Goal: Task Accomplishment & Management: Use online tool/utility

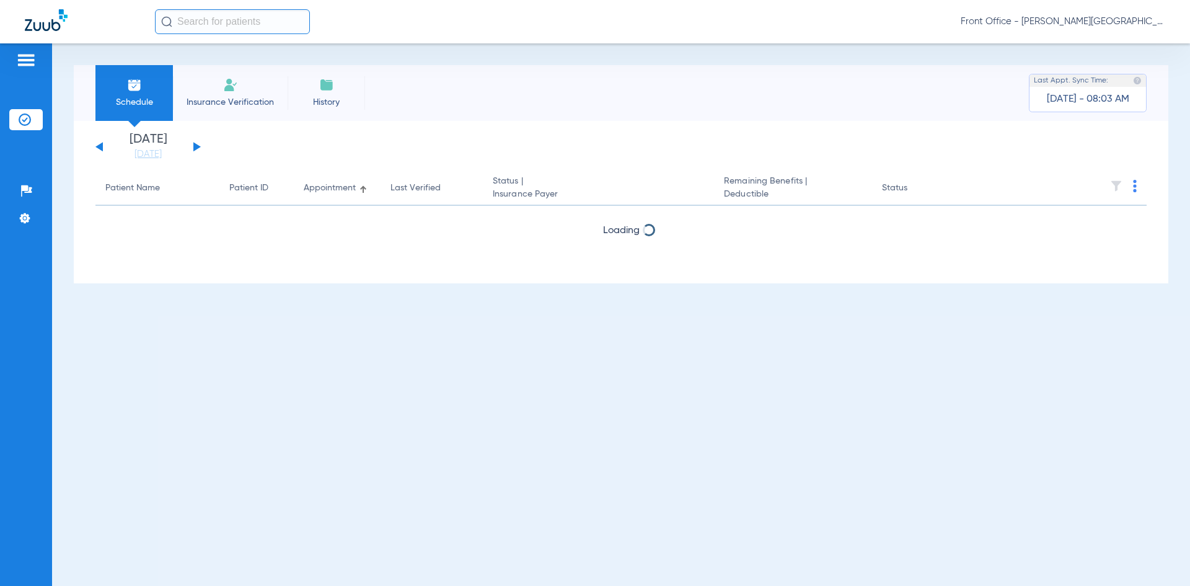
click at [195, 144] on button at bounding box center [196, 146] width 7 height 9
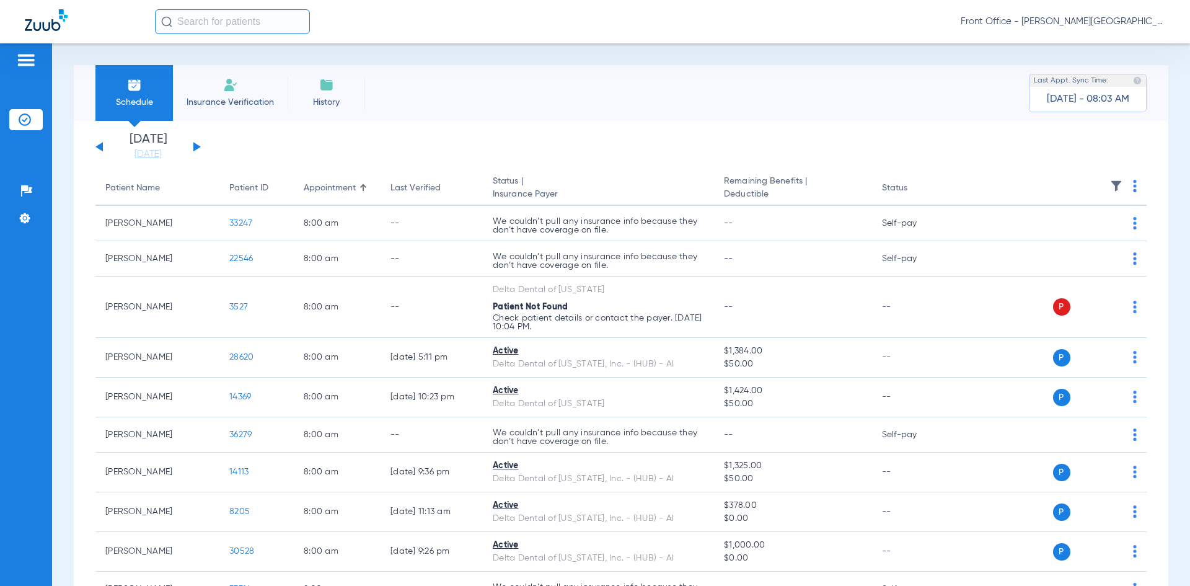
click at [1128, 187] on th at bounding box center [1052, 188] width 192 height 35
click at [1133, 186] on img at bounding box center [1135, 186] width 4 height 12
click at [1051, 237] on span "Verify All" at bounding box center [1078, 235] width 77 height 9
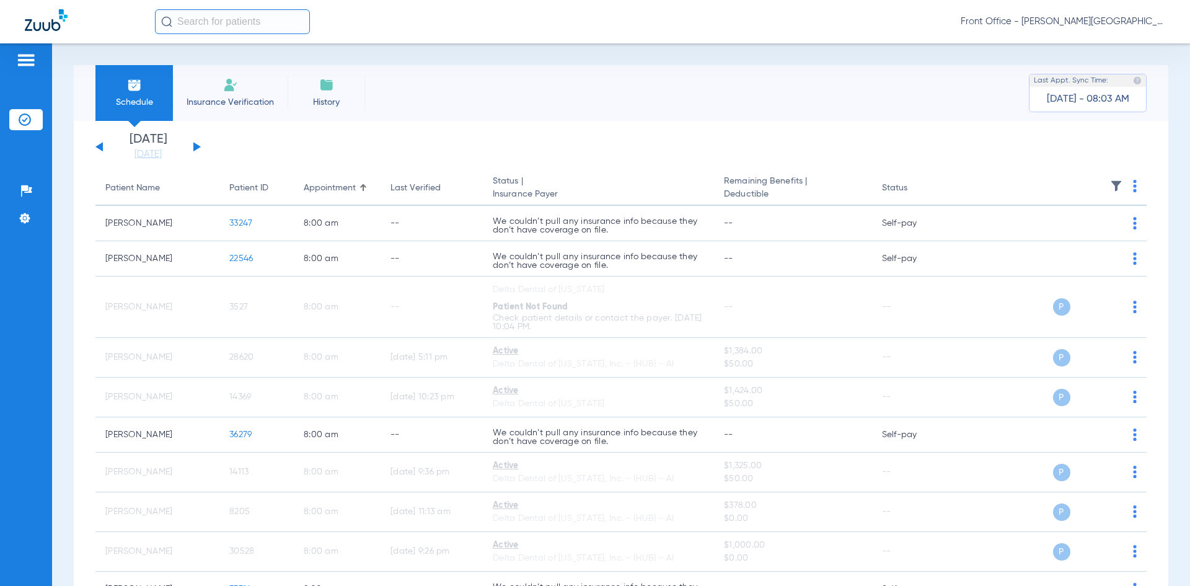
click at [198, 144] on div "[DATE] [DATE] [DATE] [DATE] [DATE] [DATE] [DATE] [DATE] [DATE] [DATE] [DATE] [D…" at bounding box center [147, 146] width 105 height 27
click at [195, 146] on button at bounding box center [196, 146] width 7 height 9
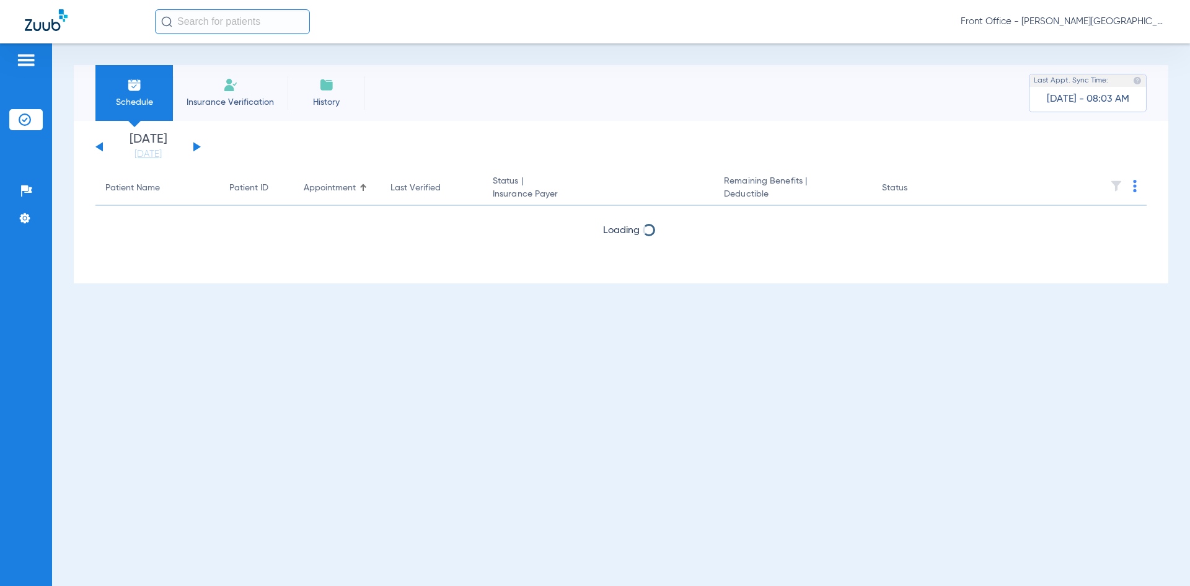
click at [1135, 187] on img at bounding box center [1135, 186] width 4 height 12
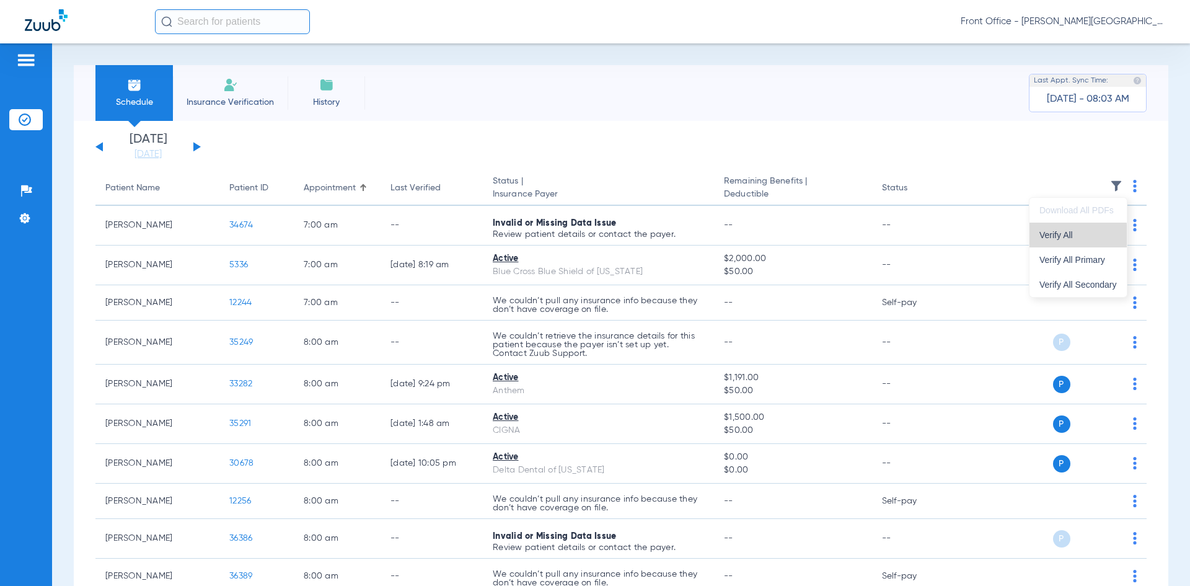
click at [1076, 237] on span "Verify All" at bounding box center [1078, 235] width 77 height 9
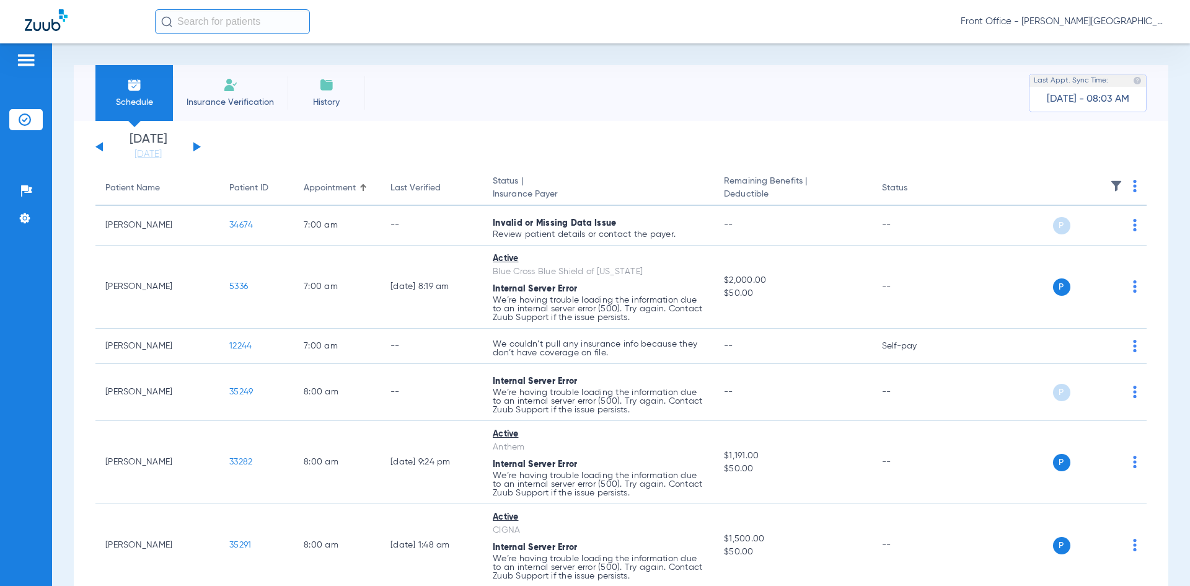
click at [196, 146] on button at bounding box center [196, 146] width 7 height 9
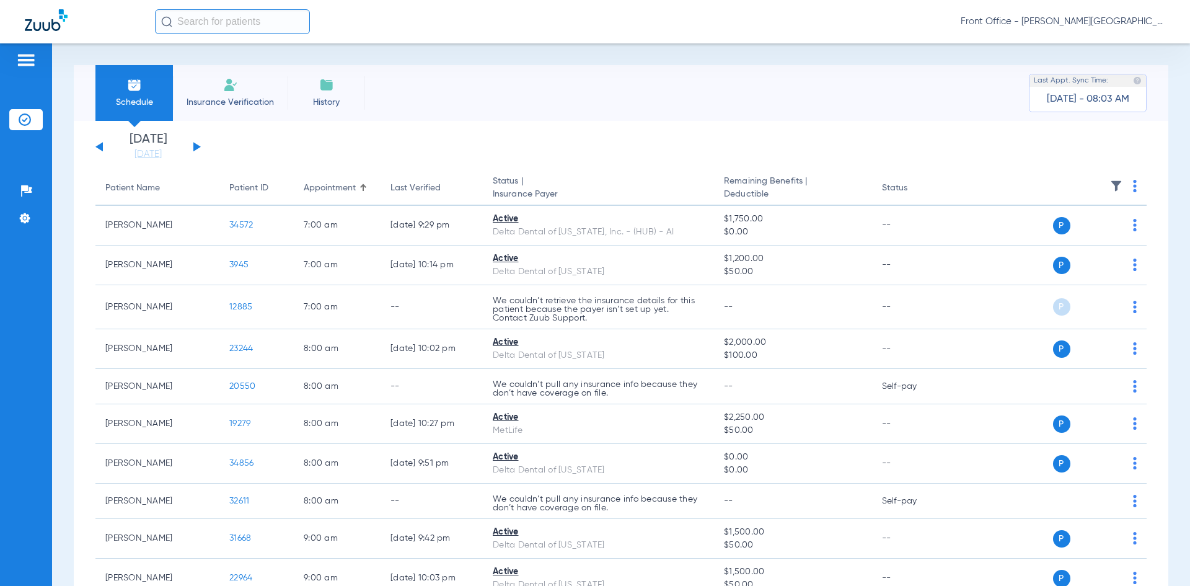
click at [1133, 188] on img at bounding box center [1135, 186] width 4 height 12
click at [1086, 231] on span "Verify All" at bounding box center [1080, 235] width 74 height 9
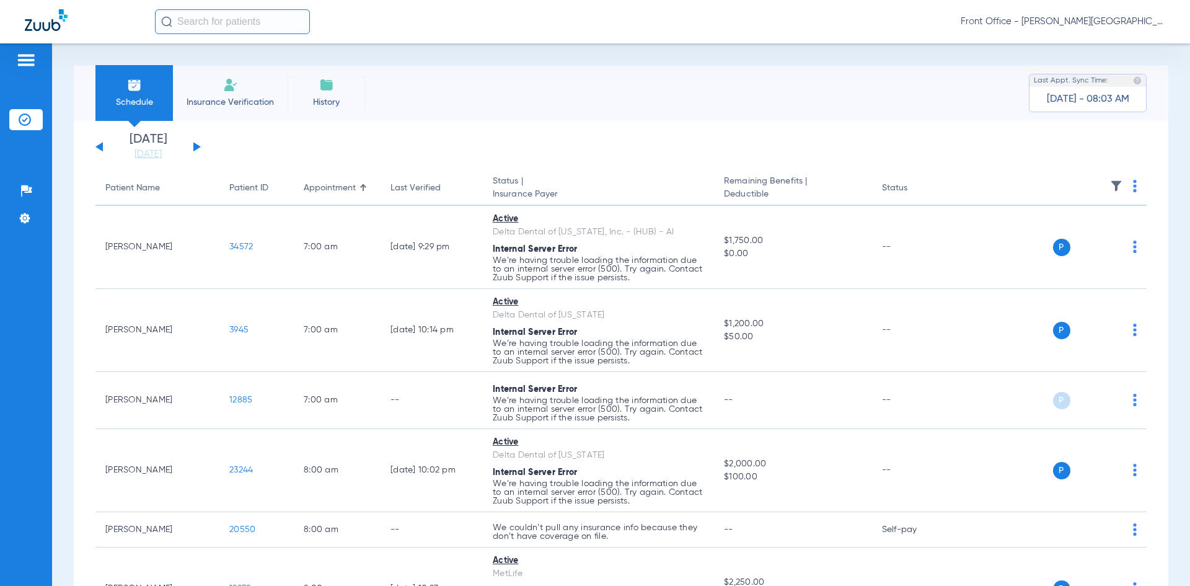
click at [195, 147] on button at bounding box center [196, 146] width 7 height 9
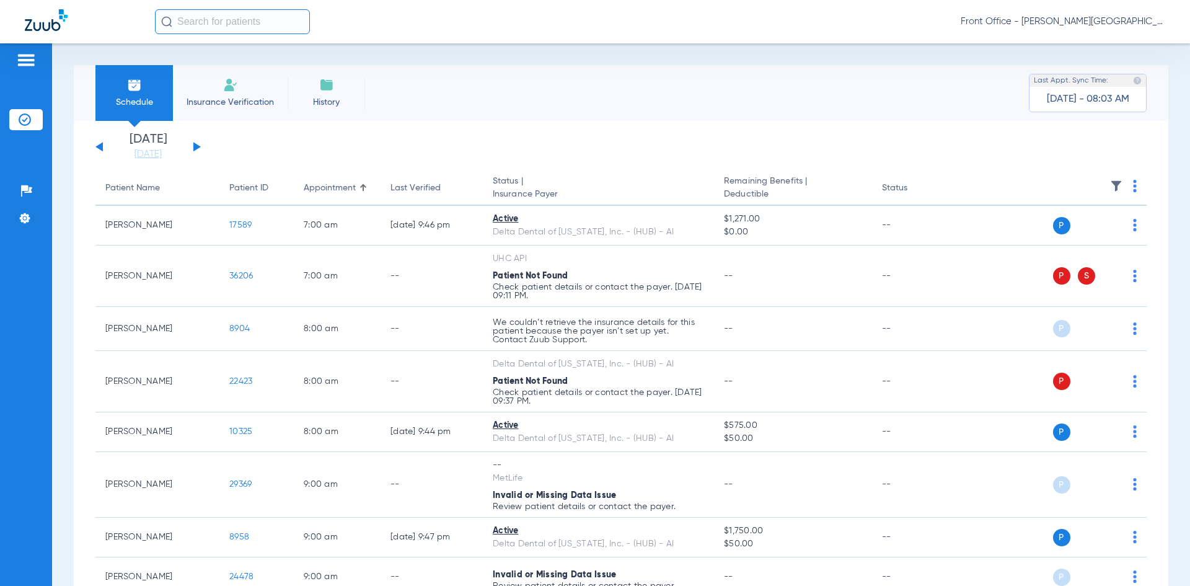
click at [1133, 187] on img at bounding box center [1135, 186] width 4 height 12
click at [1096, 240] on button "Verify All" at bounding box center [1078, 235] width 97 height 25
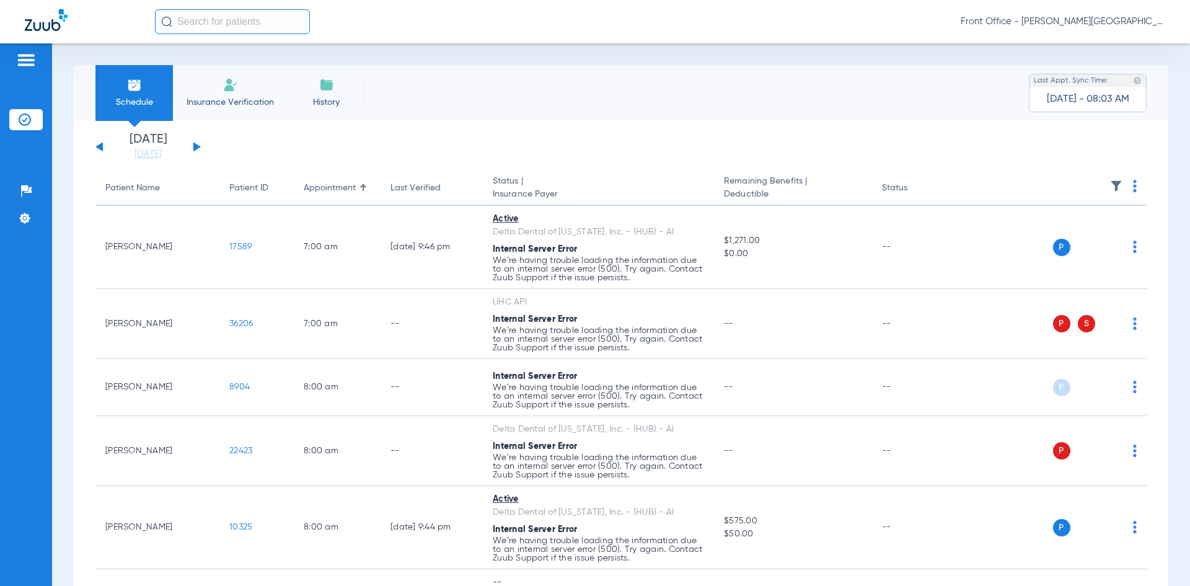
click at [195, 146] on button at bounding box center [196, 146] width 7 height 9
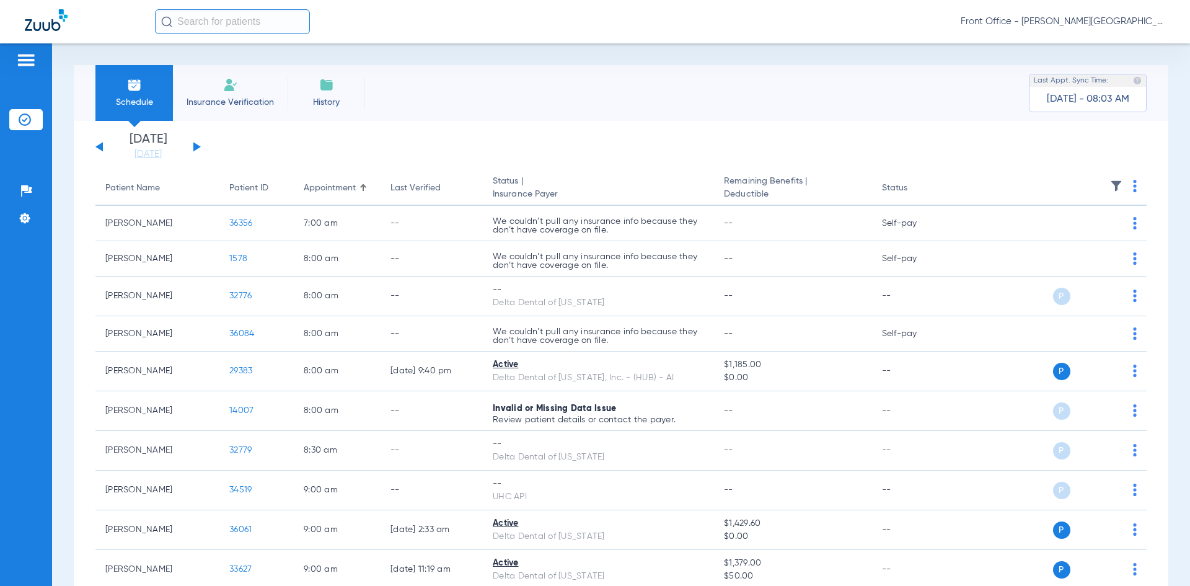
click at [1129, 185] on th at bounding box center [1052, 188] width 192 height 35
click at [1123, 187] on th at bounding box center [1052, 188] width 192 height 35
click at [1133, 189] on img at bounding box center [1135, 186] width 4 height 12
click at [1062, 242] on button "Verify All" at bounding box center [1078, 235] width 97 height 25
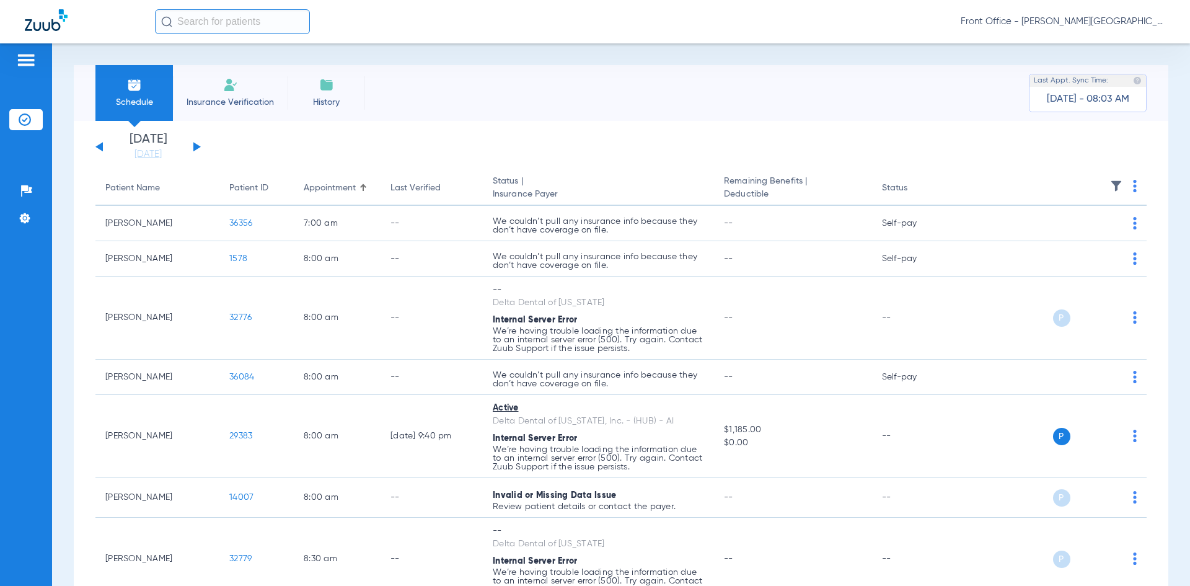
click at [135, 96] on span "Schedule" at bounding box center [134, 102] width 59 height 12
click at [98, 146] on button at bounding box center [98, 146] width 7 height 9
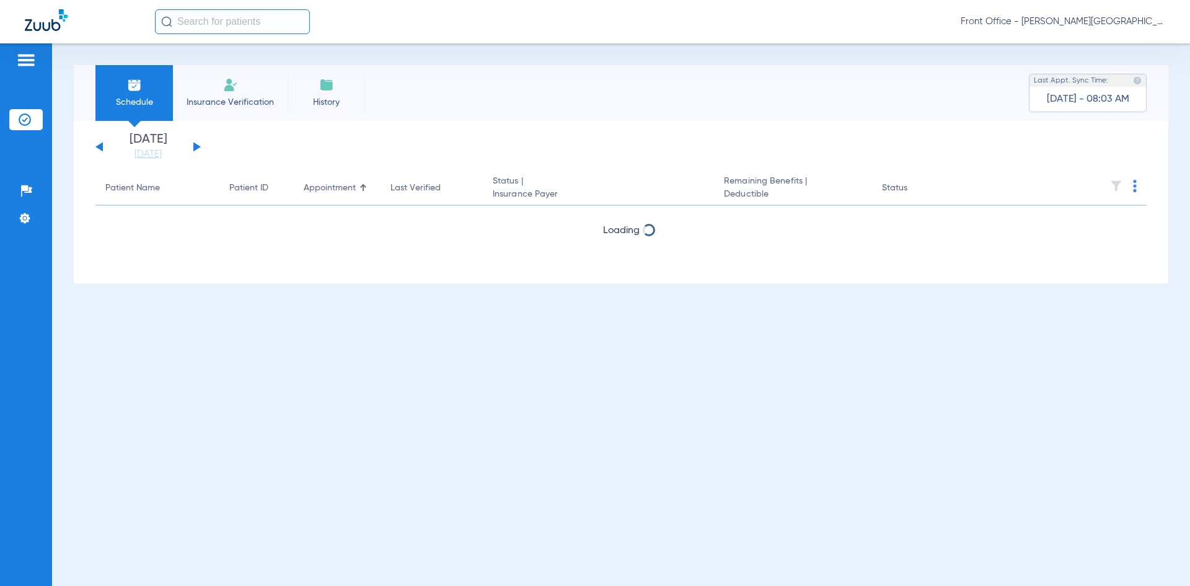
click at [98, 146] on button at bounding box center [98, 146] width 7 height 9
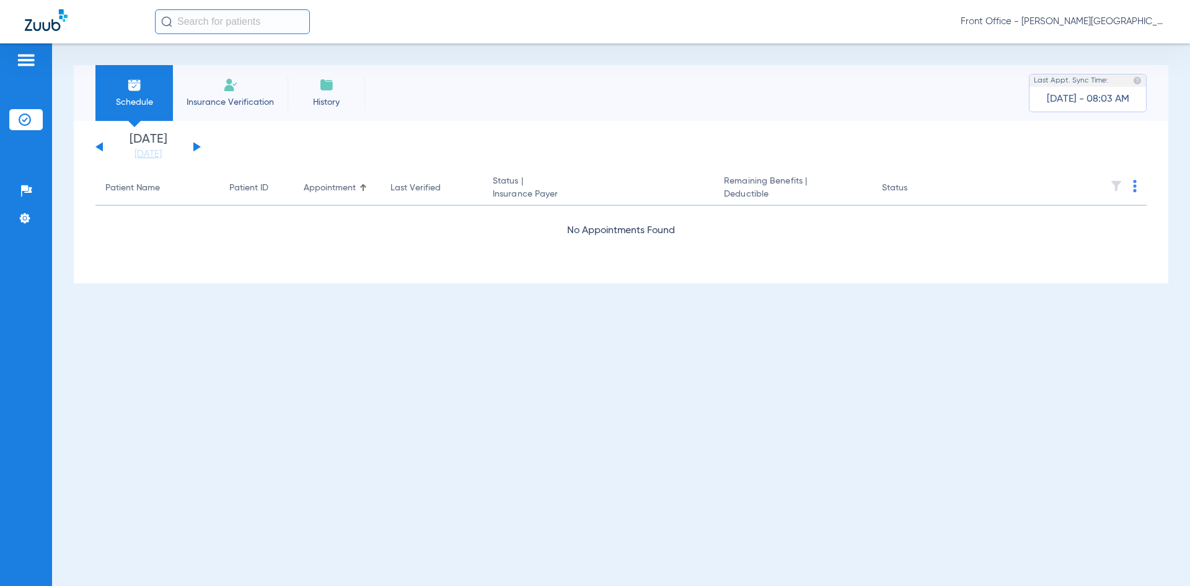
click at [98, 146] on button at bounding box center [98, 146] width 7 height 9
click at [193, 148] on div "[DATE] [DATE] [DATE] [DATE] [DATE] [DATE] [DATE] [DATE] [DATE] [DATE] [DATE] [D…" at bounding box center [147, 146] width 105 height 27
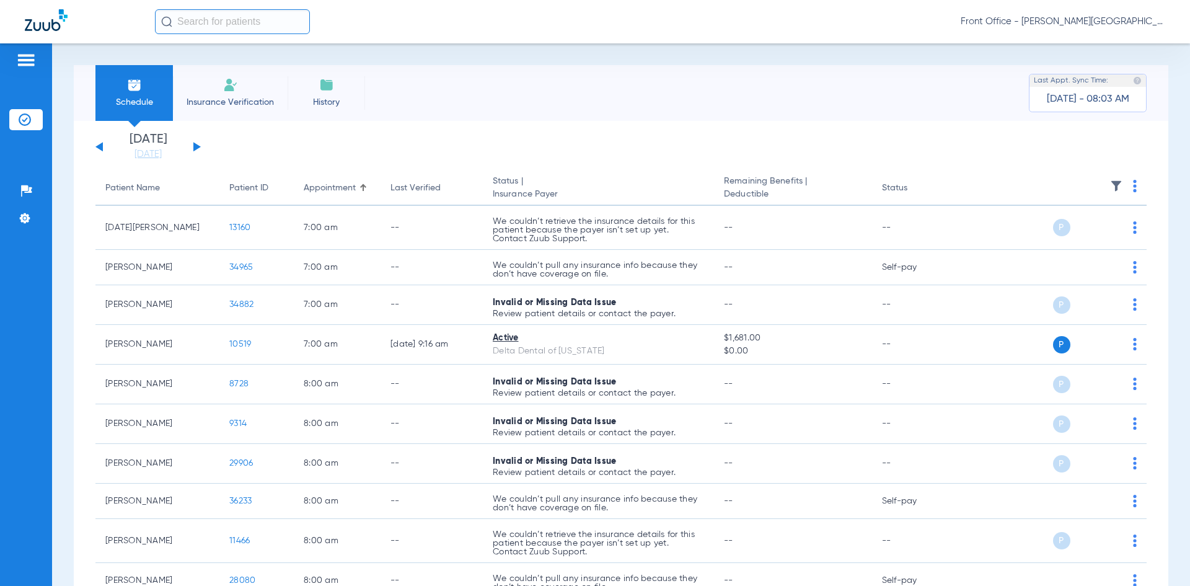
click at [197, 148] on button at bounding box center [196, 146] width 7 height 9
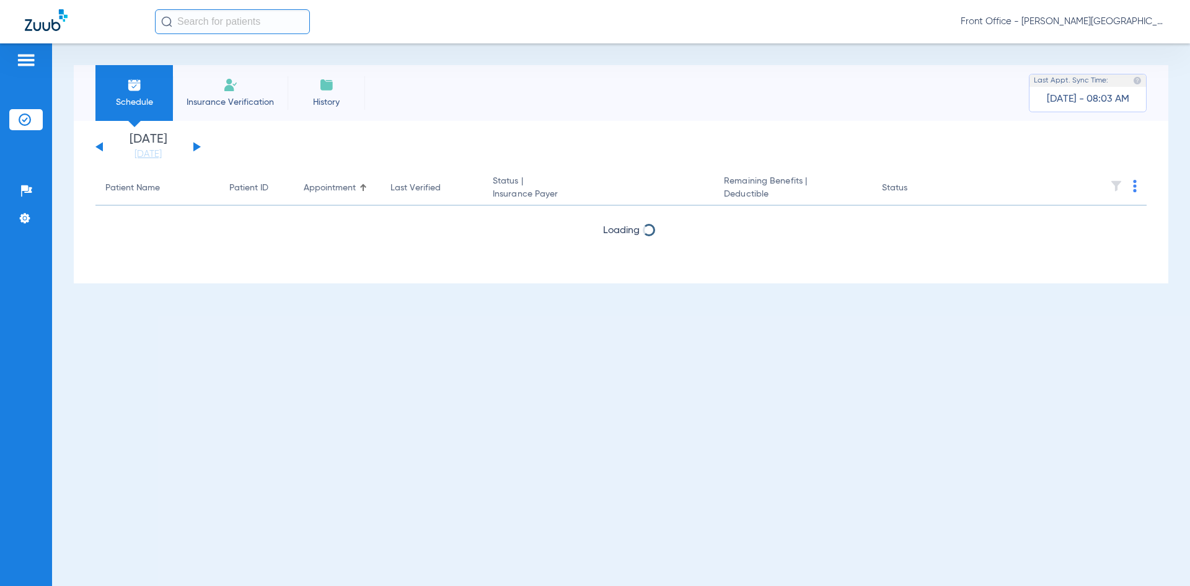
click at [197, 148] on button at bounding box center [196, 146] width 7 height 9
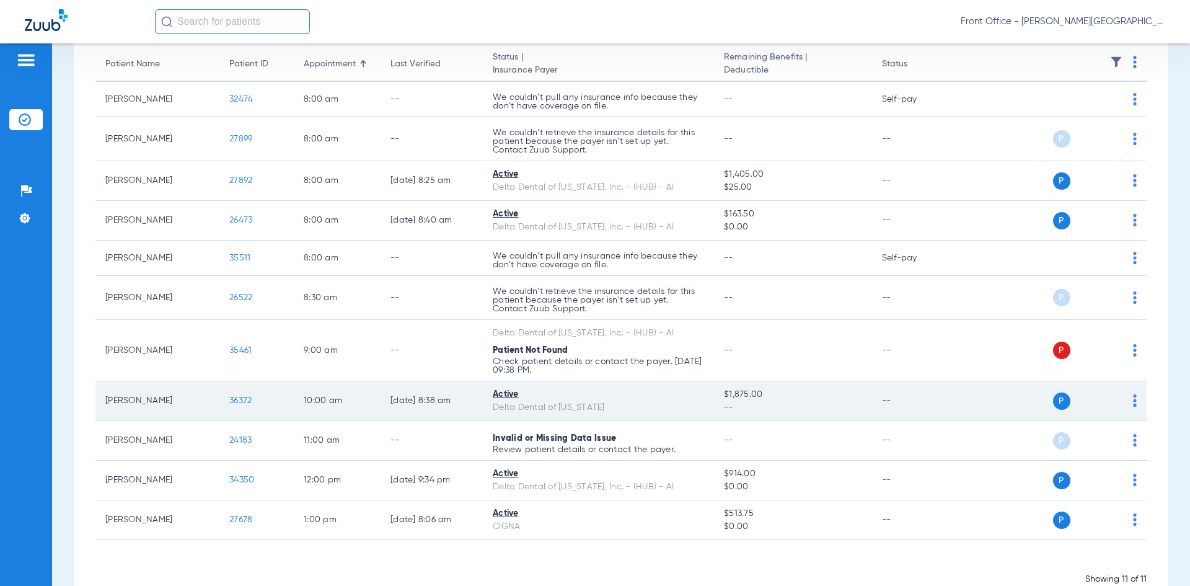
scroll to position [157, 0]
